Goal: Task Accomplishment & Management: Manage account settings

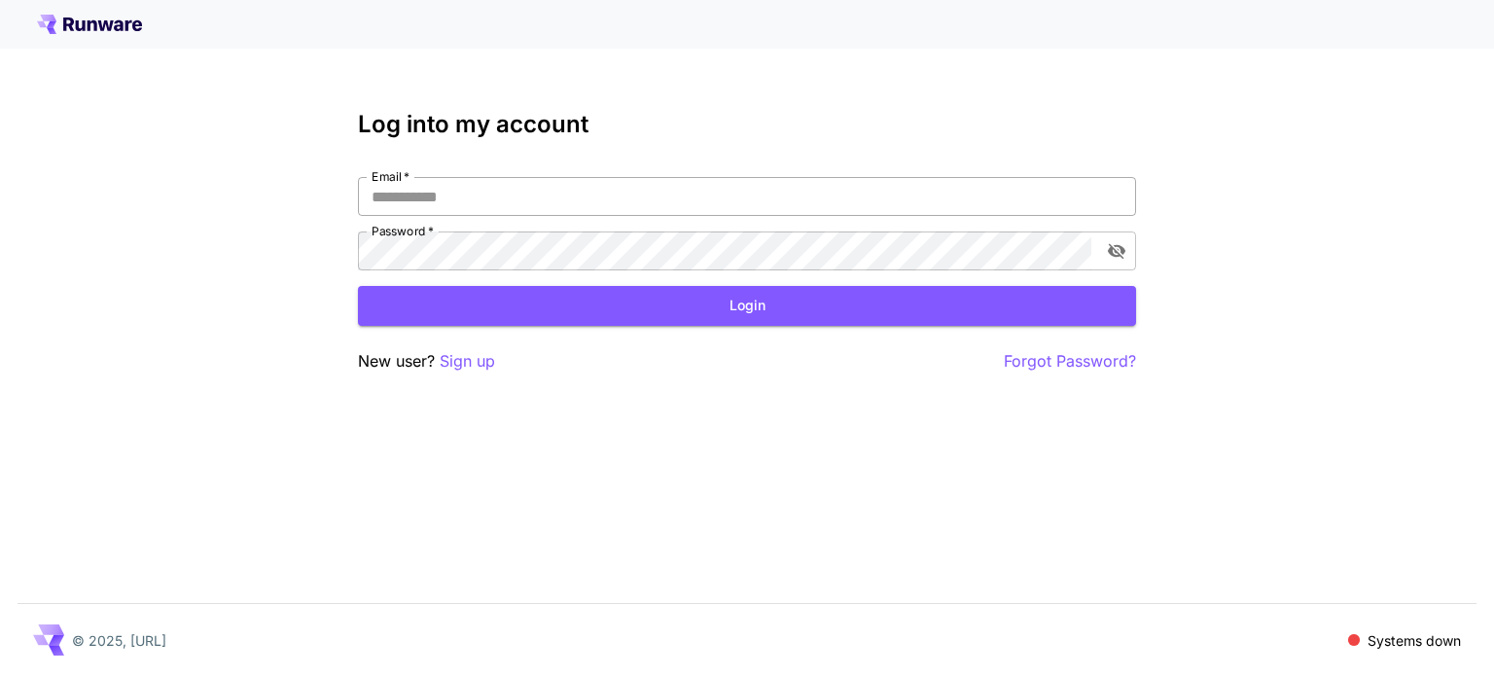
click at [845, 194] on input "Email   *" at bounding box center [747, 196] width 778 height 39
type input "**********"
click button "Login" at bounding box center [747, 306] width 778 height 40
